Goal: Check status

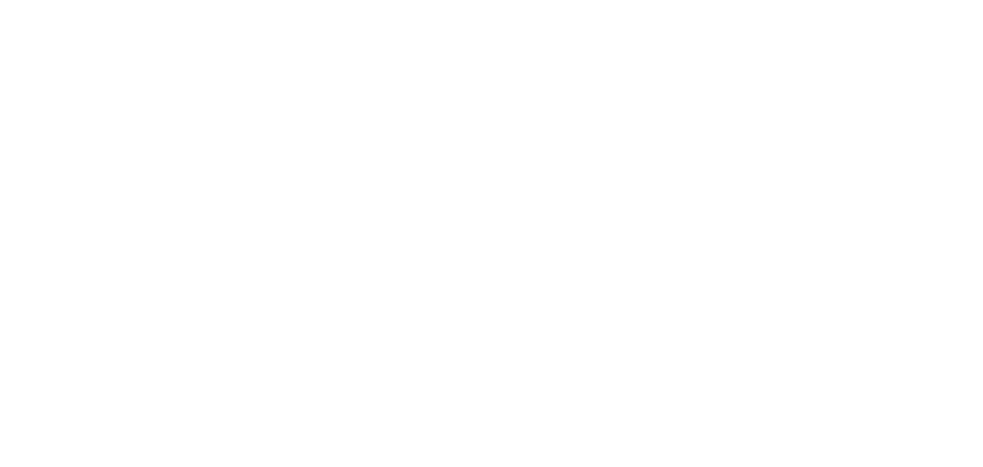
select select
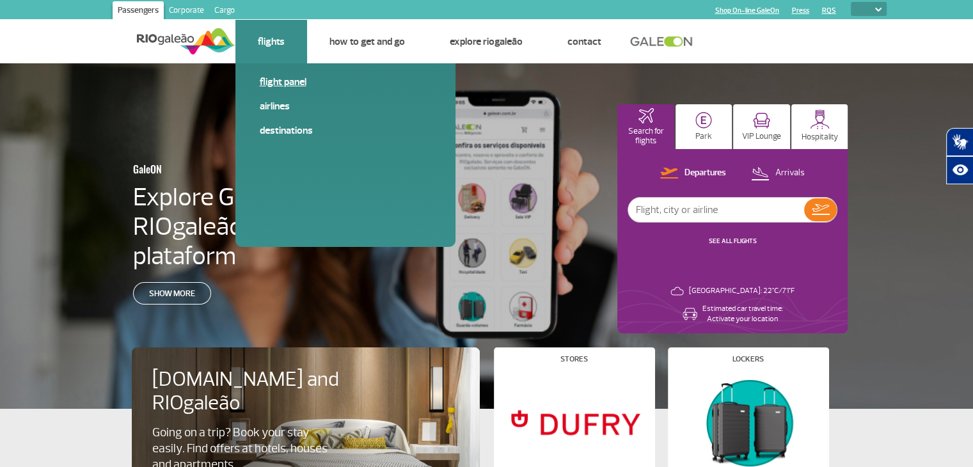
click at [282, 79] on link "Flight panel" at bounding box center [345, 82] width 171 height 14
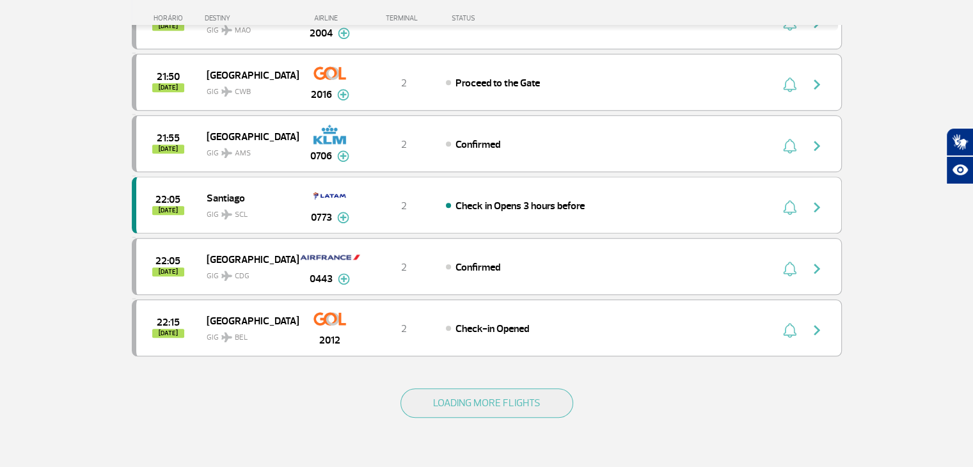
scroll to position [1087, 0]
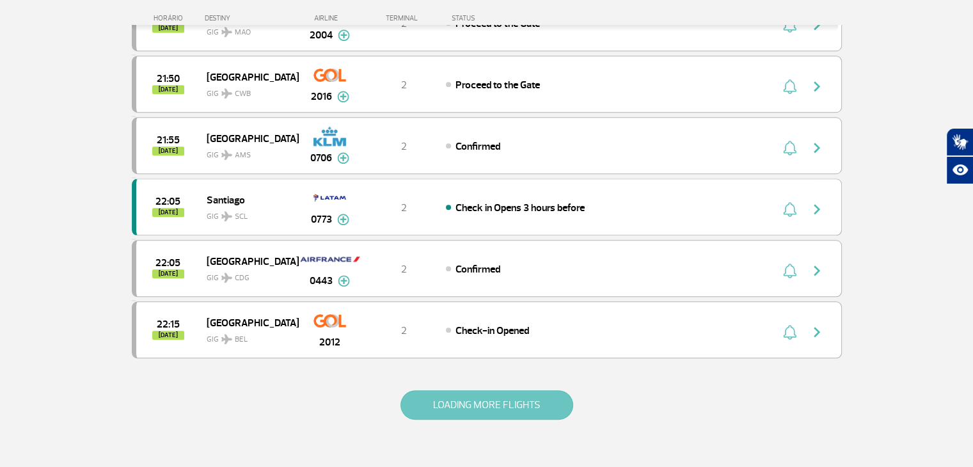
click at [468, 391] on button "LOADING MORE FLIGHTS" at bounding box center [487, 404] width 173 height 29
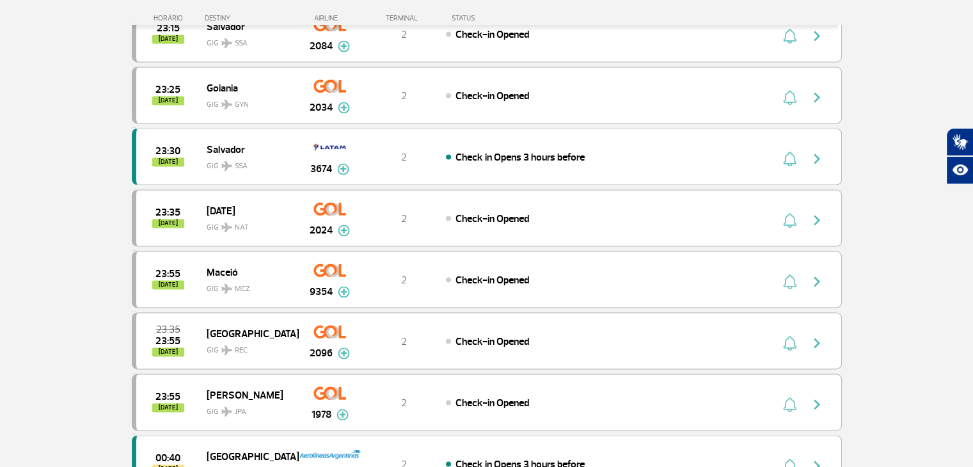
scroll to position [1876, 0]
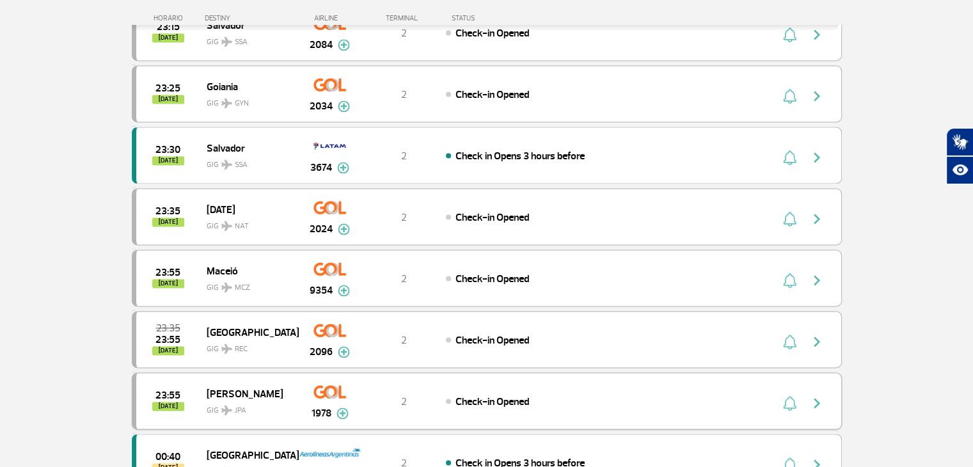
click at [481, 395] on span "Check-in Opened" at bounding box center [493, 401] width 74 height 13
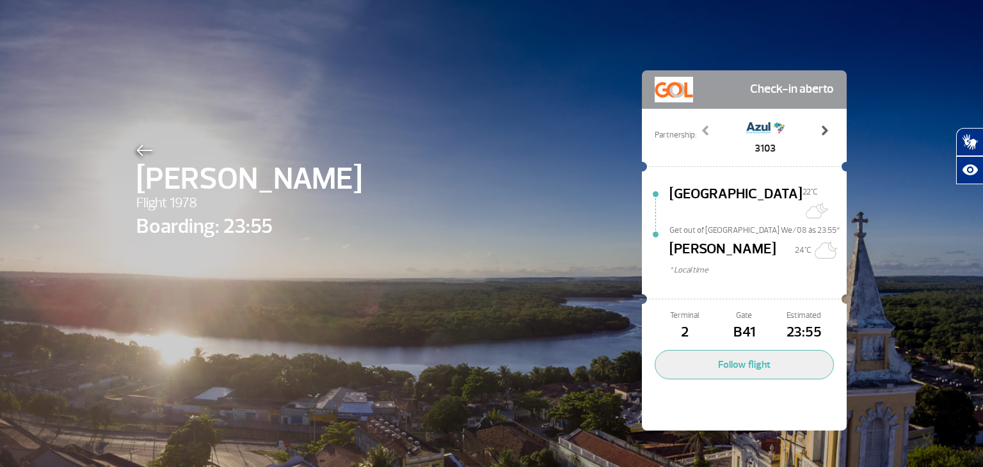
click at [818, 129] on span at bounding box center [824, 130] width 13 height 13
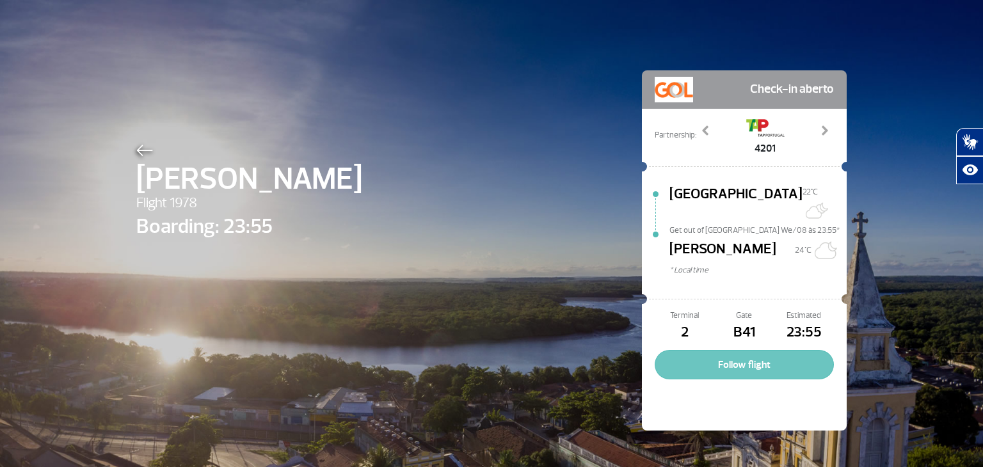
click at [718, 350] on button "Follow flight" at bounding box center [744, 364] width 179 height 29
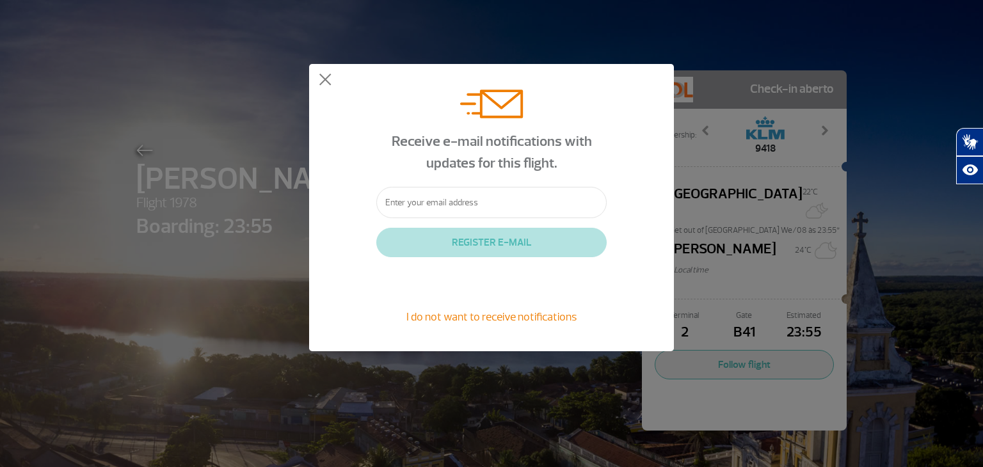
click at [438, 318] on span "I do not want to receive notifications" at bounding box center [491, 317] width 170 height 14
